Goal: Find specific page/section: Find specific page/section

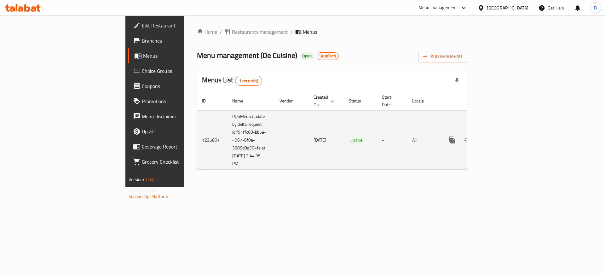
click at [227, 157] on td "POSMenu Update by delta request Id:f91ffc60-bb5e-4967-8f0a-3806d8a304fe at [DAT…" at bounding box center [250, 139] width 47 height 59
drag, startPoint x: 148, startPoint y: 148, endPoint x: 185, endPoint y: 161, distance: 38.7
click at [227, 161] on td "POSMenu Update by delta request Id:f91ffc60-bb5e-4967-8f0a-3806d8a304fe at [DAT…" at bounding box center [250, 139] width 47 height 59
click at [227, 159] on td "POSMenu Update by delta request Id:f91ffc60-bb5e-4967-8f0a-3806d8a304fe at [DAT…" at bounding box center [250, 139] width 47 height 59
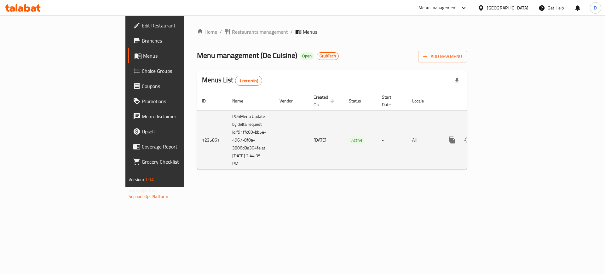
click at [227, 158] on td "POSMenu Update by delta request Id:f91ffc60-bb5e-4967-8f0a-3806d8a304fe at [DAT…" at bounding box center [250, 139] width 47 height 59
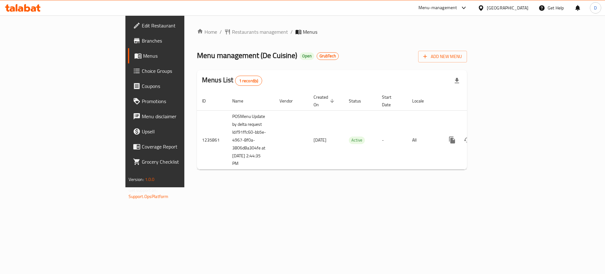
drag, startPoint x: 459, startPoint y: 205, endPoint x: 455, endPoint y: 200, distance: 7.0
click at [459, 187] on div "Home / Restaurants management / Menus Menu management ( De Cuisine ) Open GrubT…" at bounding box center [331, 101] width 295 height 172
click at [196, 169] on div "Home / Restaurants management / Menus Menu management ( De Cuisine ) Open GrubT…" at bounding box center [331, 101] width 295 height 172
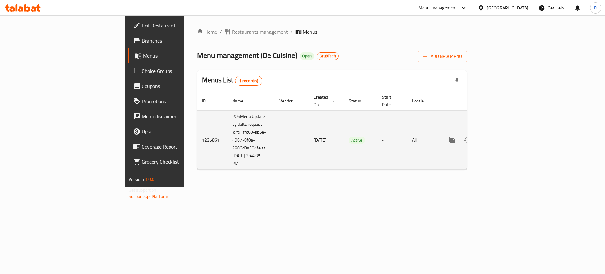
click at [227, 111] on td "POSMenu Update by delta request Id:f91ffc60-bb5e-4967-8f0a-3806d8a304fe at [DAT…" at bounding box center [250, 139] width 47 height 59
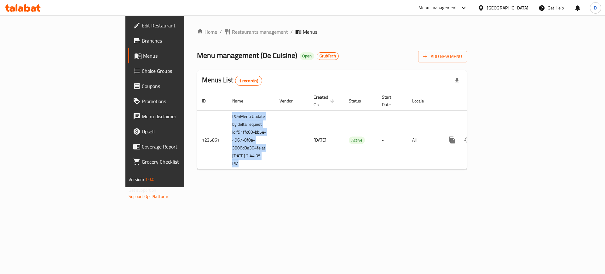
click at [142, 37] on span "Branches" at bounding box center [182, 41] width 80 height 8
